Goal: Share content: Share content

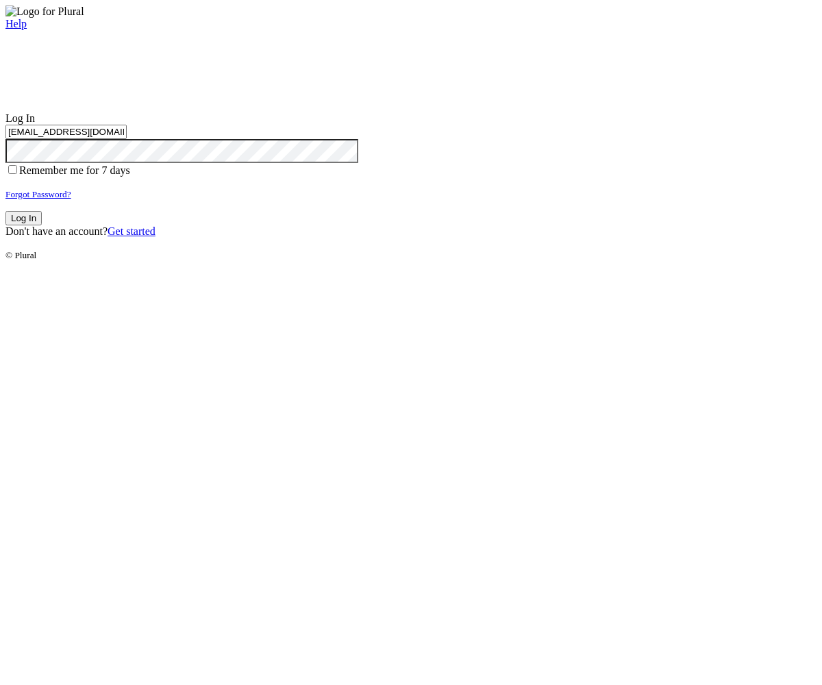
type input "test-1759443726-3@civiceagle.com"
click at [42, 225] on button "Log In" at bounding box center [23, 218] width 36 height 14
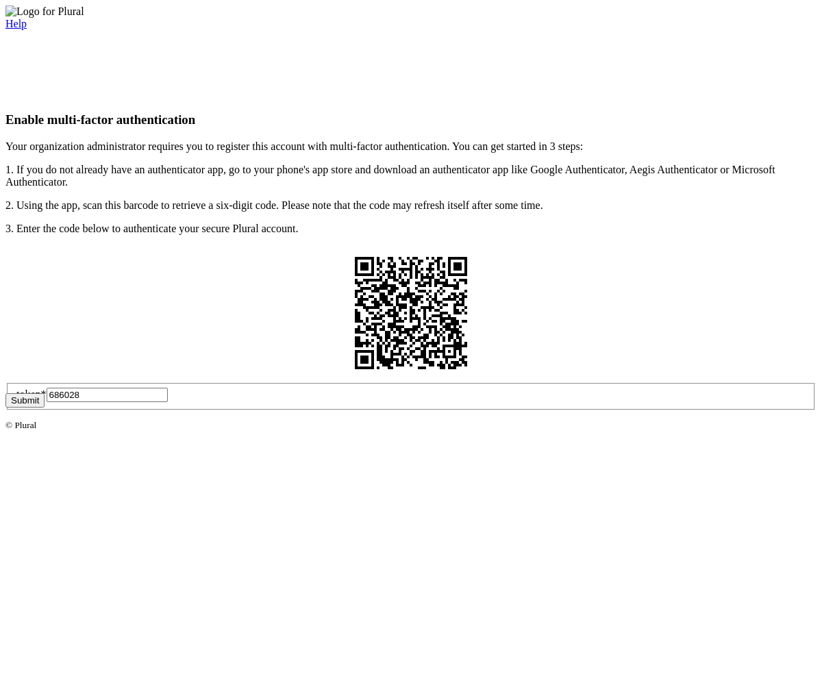
type input "686028"
click at [45, 408] on button "Submit" at bounding box center [24, 400] width 39 height 14
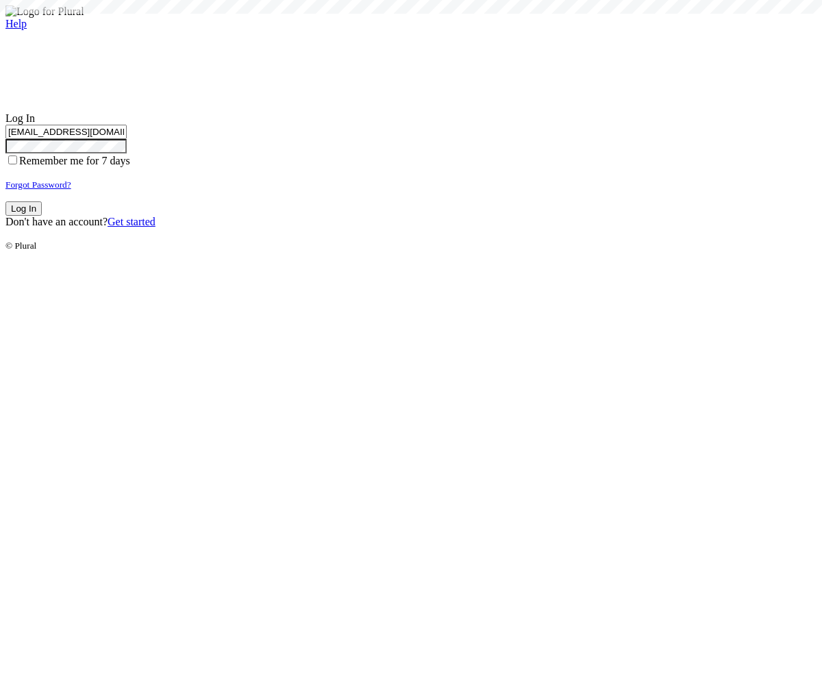
type input "test-1759443726-3@civiceagle.com"
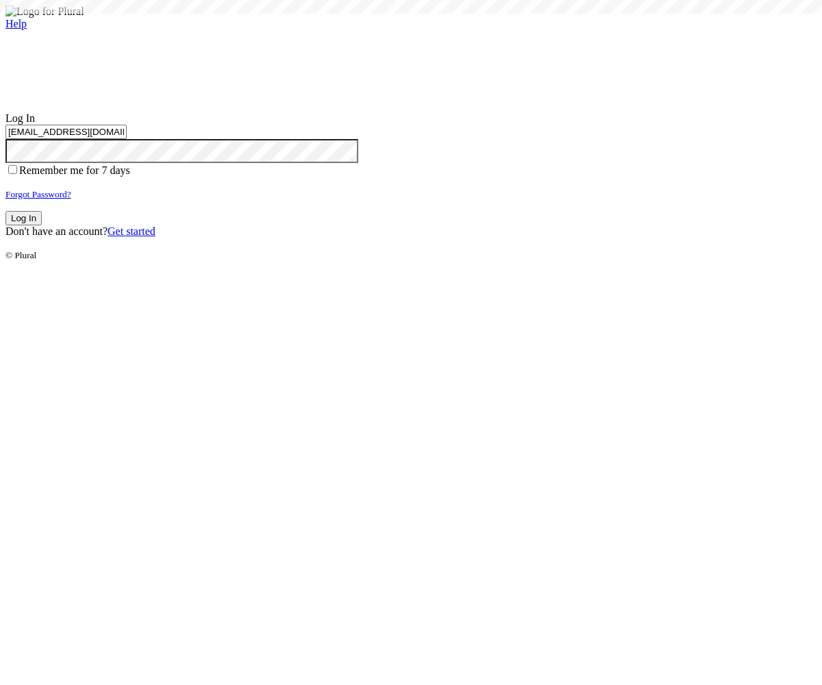
click at [42, 225] on button "Log In" at bounding box center [23, 218] width 36 height 14
click at [71, 199] on small "Forgot Password?" at bounding box center [38, 194] width 66 height 10
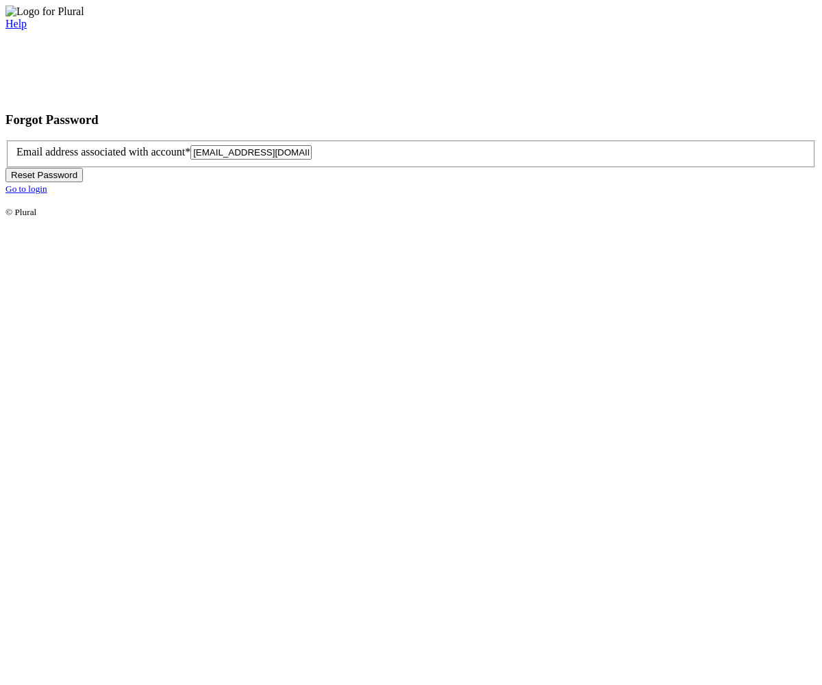
click at [83, 182] on button "Reset Password" at bounding box center [43, 175] width 77 height 14
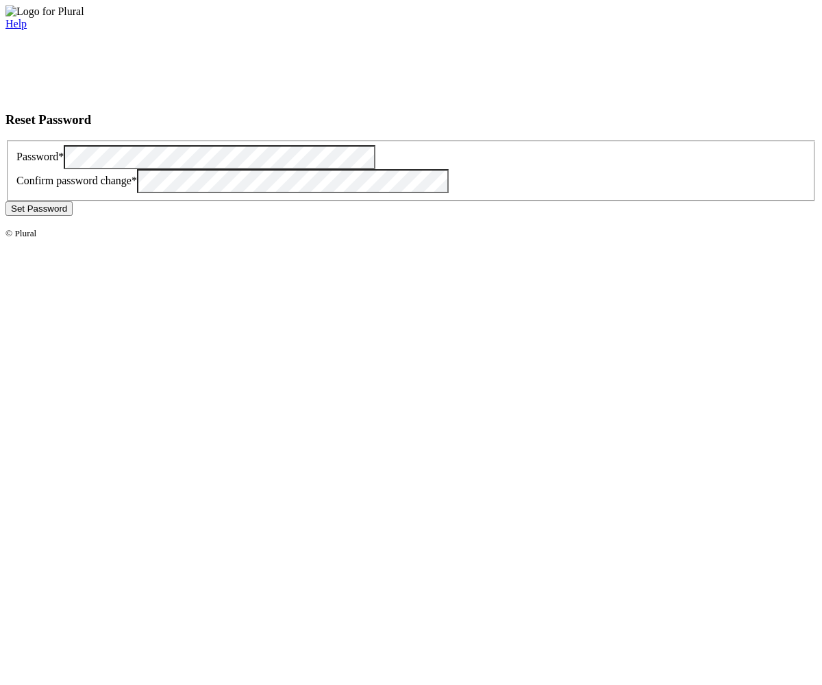
click at [73, 216] on button "Set Password" at bounding box center [38, 208] width 67 height 14
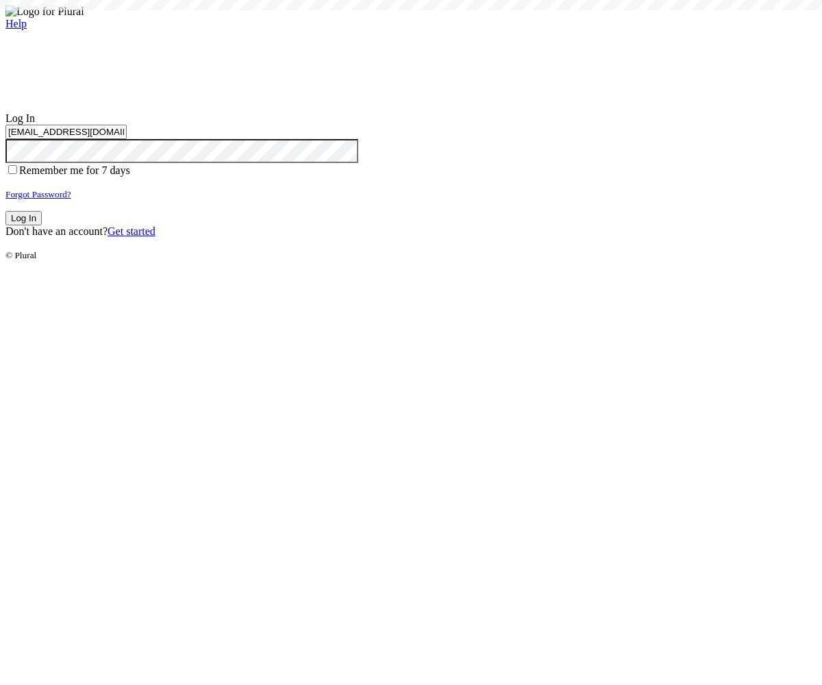
type input "[EMAIL_ADDRESS][DOMAIN_NAME]"
click at [42, 225] on button "Log In" at bounding box center [23, 218] width 36 height 14
type input "[EMAIL_ADDRESS][DOMAIN_NAME]"
click at [42, 225] on button "Log In" at bounding box center [23, 218] width 36 height 14
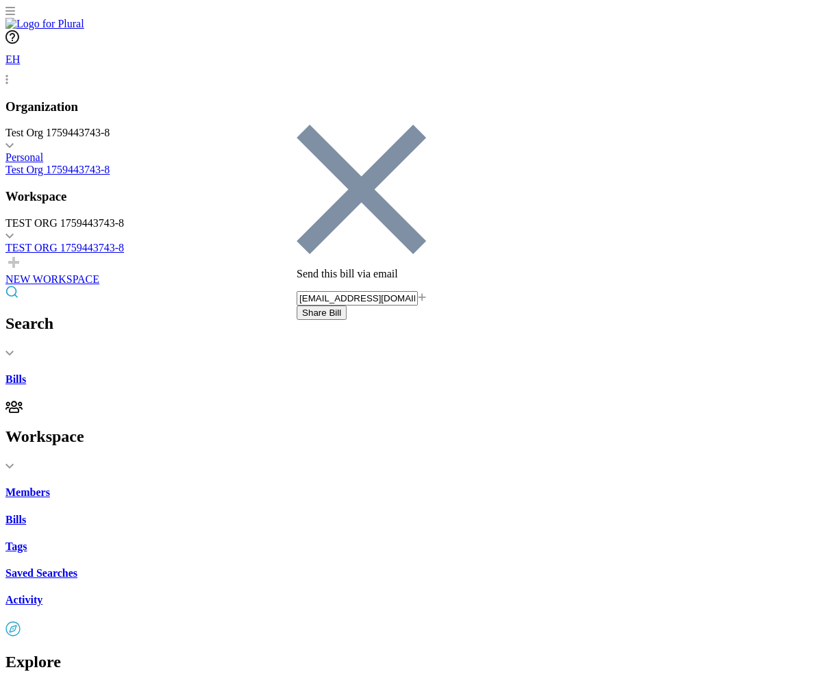
type input "[EMAIL_ADDRESS][DOMAIN_NAME]"
click at [347, 306] on button "Share Bill" at bounding box center [322, 313] width 50 height 14
